Goal: Information Seeking & Learning: Learn about a topic

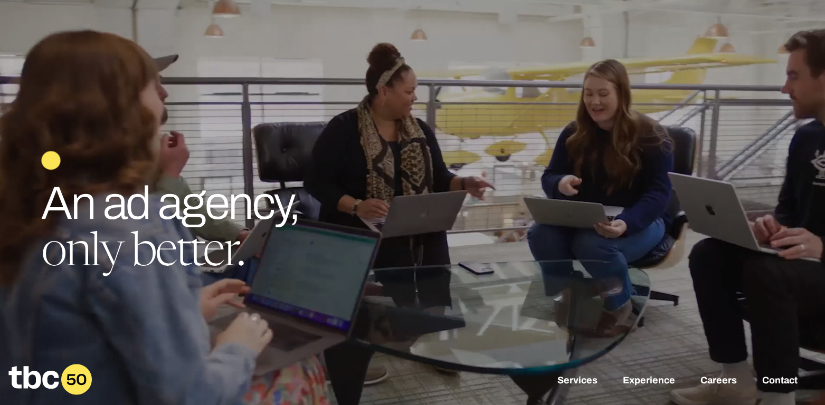
scroll to position [272, 0]
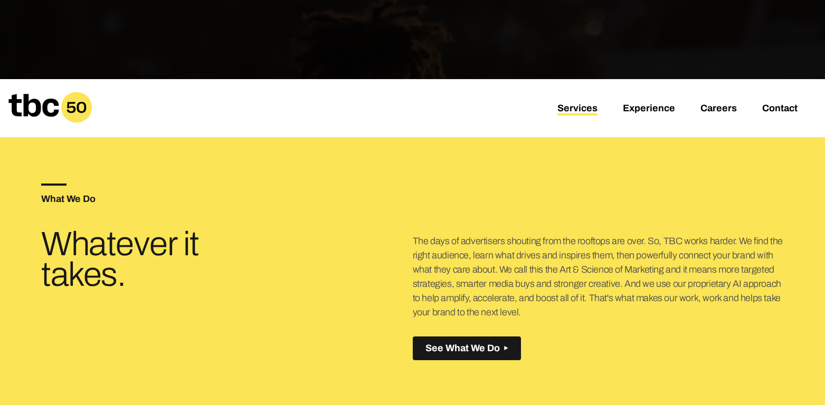
click at [587, 110] on link "Services" at bounding box center [577, 109] width 40 height 13
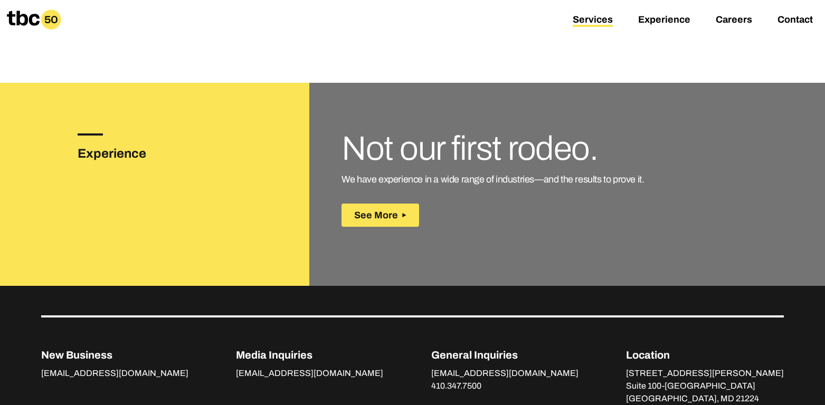
scroll to position [1499, 0]
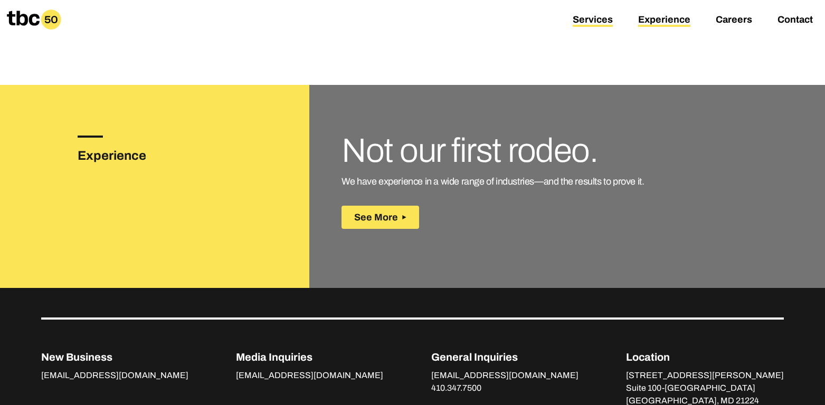
click at [653, 21] on link "Experience" at bounding box center [664, 20] width 52 height 13
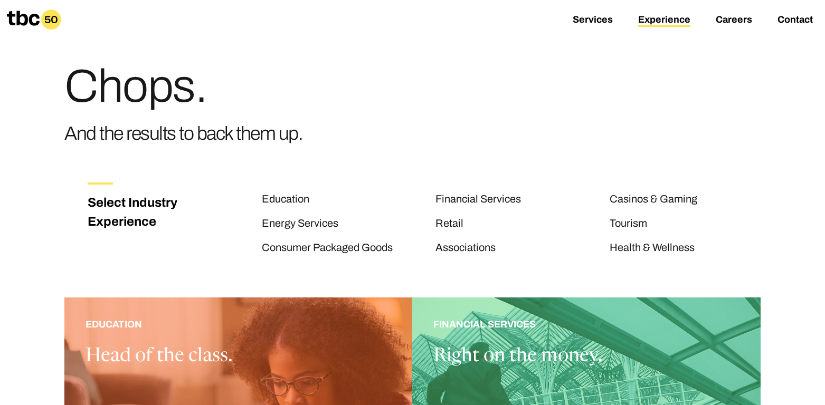
scroll to position [99, 0]
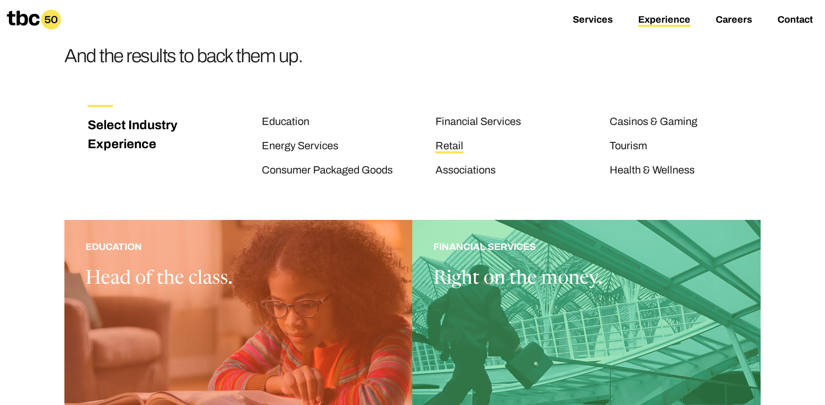
click at [459, 144] on link "Retail" at bounding box center [450, 147] width 28 height 14
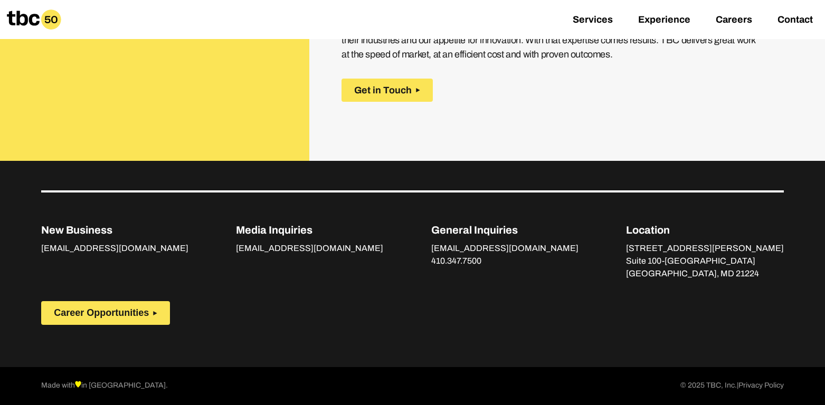
scroll to position [1263, 0]
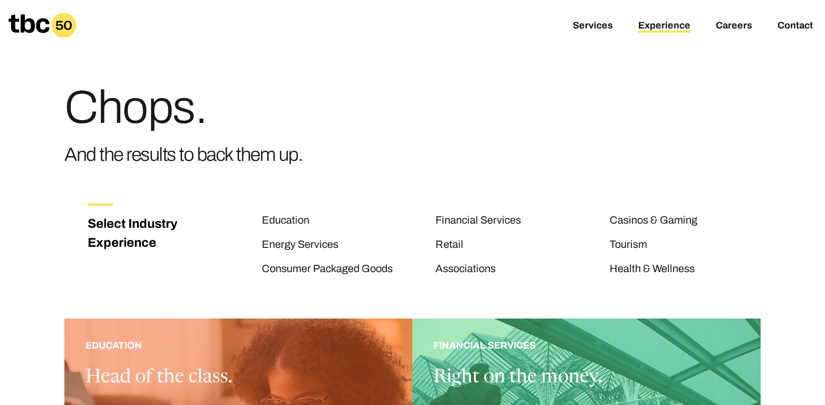
click at [683, 26] on link "Experience" at bounding box center [664, 26] width 52 height 13
click at [635, 218] on link "Casinos & Gaming" at bounding box center [654, 221] width 88 height 14
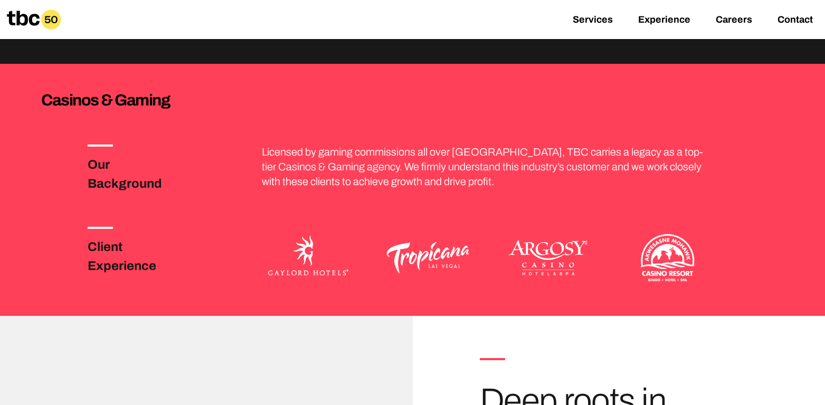
scroll to position [72, 0]
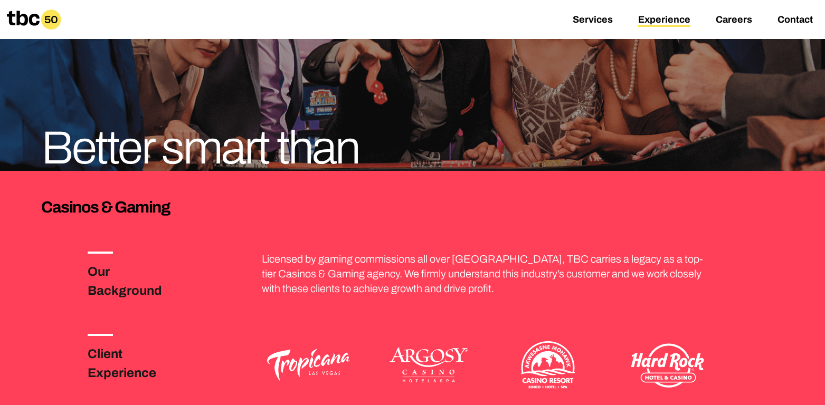
click at [677, 23] on link "Experience" at bounding box center [664, 20] width 52 height 13
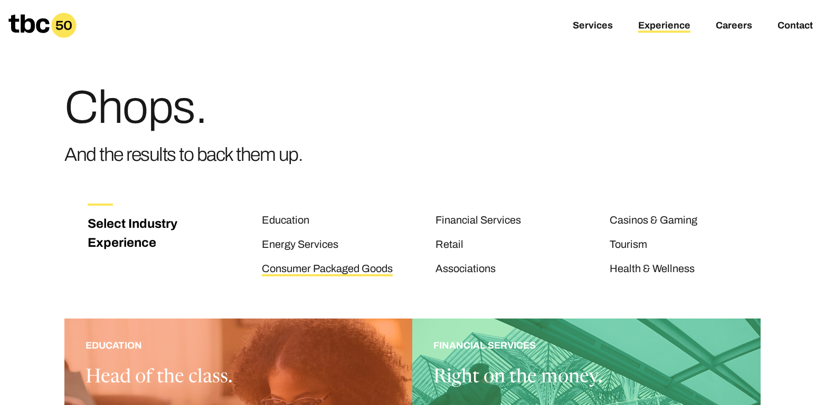
click at [324, 267] on link "Consumer Packaged Goods" at bounding box center [327, 270] width 131 height 14
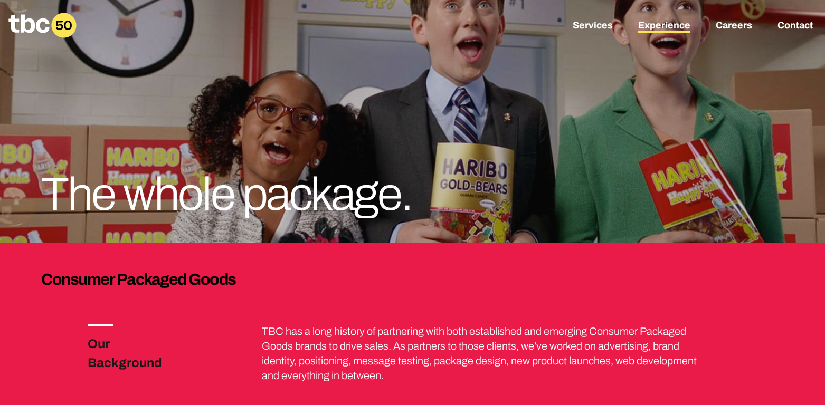
click at [654, 30] on link "Experience" at bounding box center [664, 26] width 52 height 13
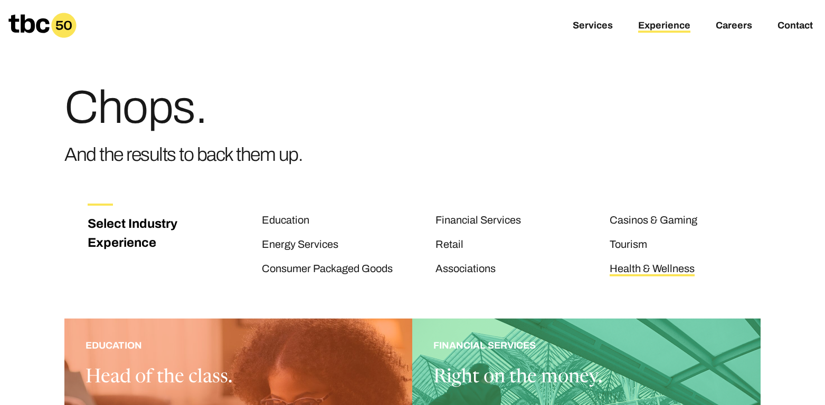
click at [675, 273] on link "Health & Wellness" at bounding box center [652, 270] width 85 height 14
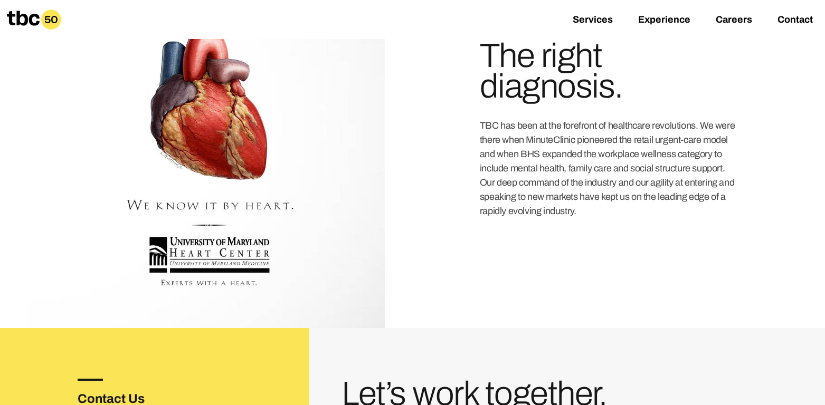
scroll to position [1498, 0]
